Goal: Information Seeking & Learning: Learn about a topic

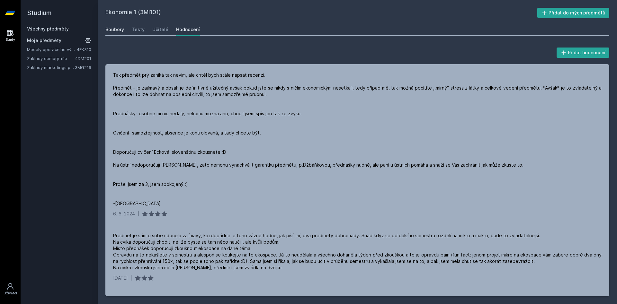
click at [120, 30] on div "Soubory" at bounding box center [114, 29] width 19 height 6
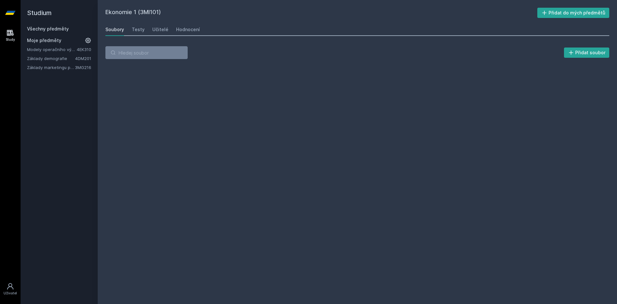
click at [10, 33] on icon at bounding box center [10, 33] width 8 height 8
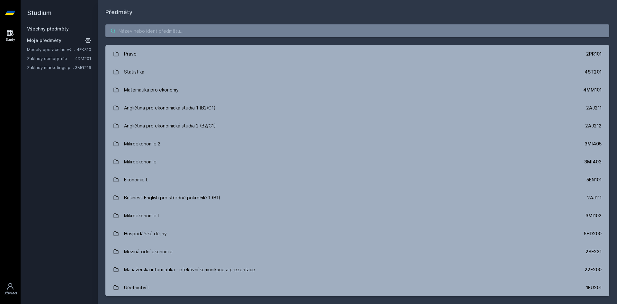
click at [183, 34] on input "search" at bounding box center [357, 30] width 504 height 13
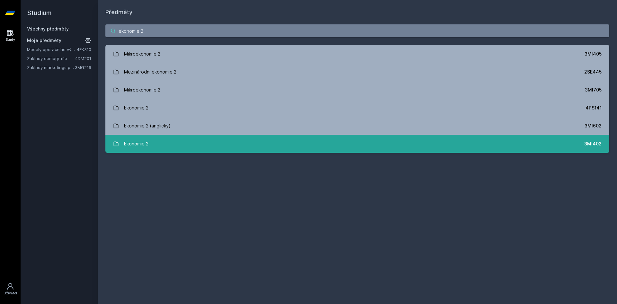
type input "ekonomie 2"
click at [248, 141] on link "Ekonomie 2 3MI402" at bounding box center [357, 144] width 504 height 18
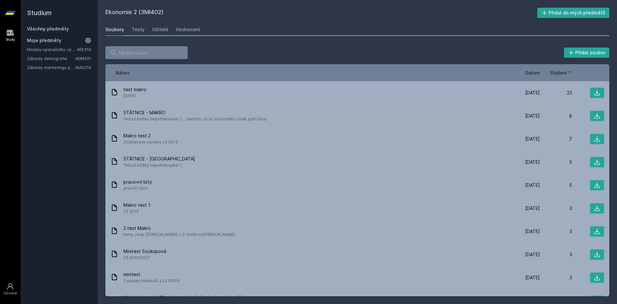
click at [113, 33] on link "Soubory" at bounding box center [114, 29] width 19 height 13
click at [45, 42] on span "Moje předměty" at bounding box center [44, 40] width 34 height 6
click at [49, 25] on h2 "Studium" at bounding box center [59, 13] width 64 height 26
click at [50, 26] on link "Všechny předměty" at bounding box center [48, 28] width 42 height 5
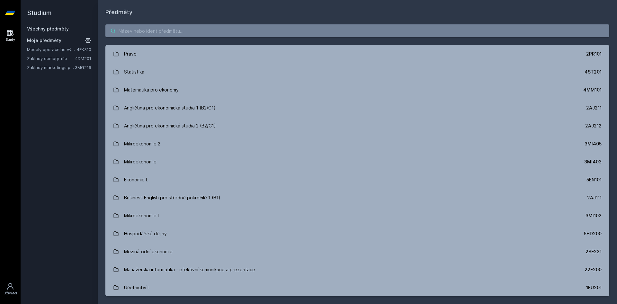
click at [168, 28] on input "search" at bounding box center [357, 30] width 504 height 13
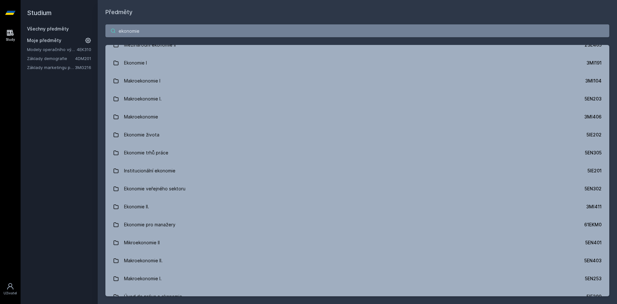
scroll to position [309, 0]
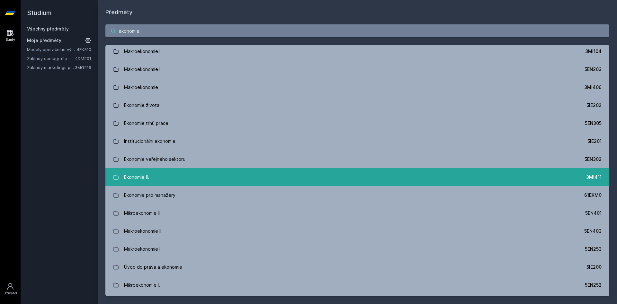
type input "ekonomie"
click at [198, 172] on link "Ekonomie II. 3MI411" at bounding box center [357, 177] width 504 height 18
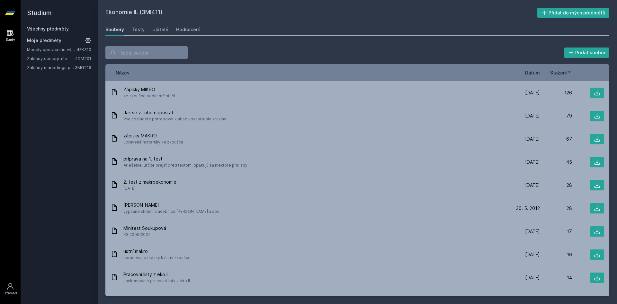
click at [537, 70] on span "Datum" at bounding box center [532, 72] width 15 height 7
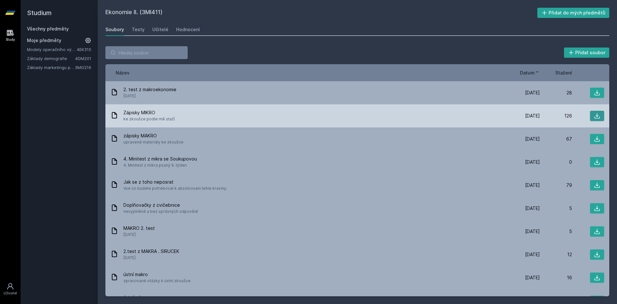
click at [599, 116] on icon at bounding box center [597, 116] width 6 height 6
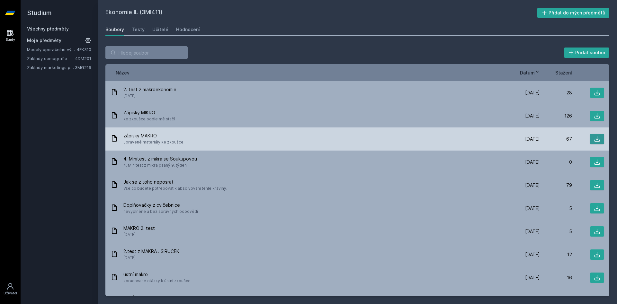
click at [599, 140] on icon at bounding box center [597, 139] width 6 height 6
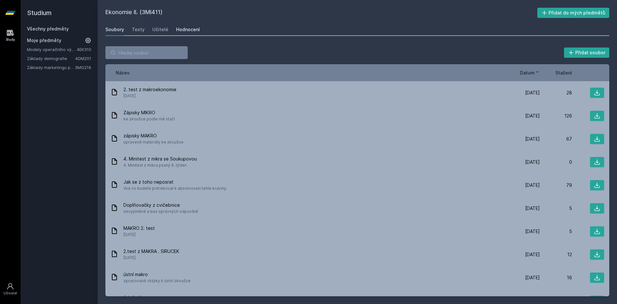
click at [179, 29] on div "Hodnocení" at bounding box center [188, 29] width 24 height 6
